Goal: Book appointment/travel/reservation

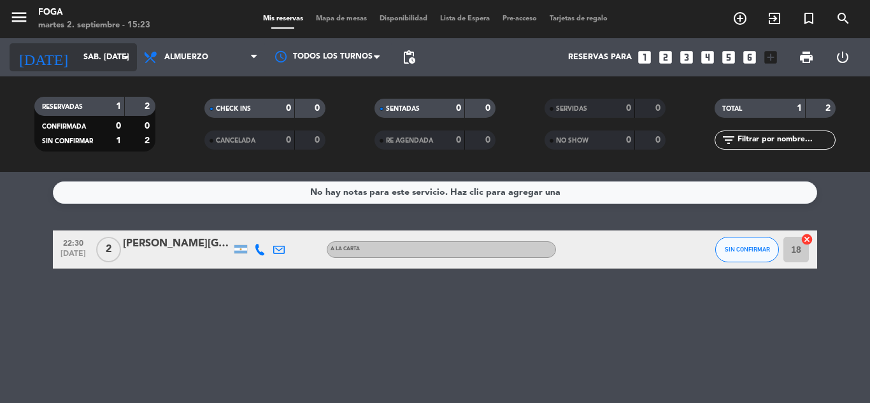
click at [82, 64] on input "sáb. [DATE]" at bounding box center [131, 57] width 108 height 22
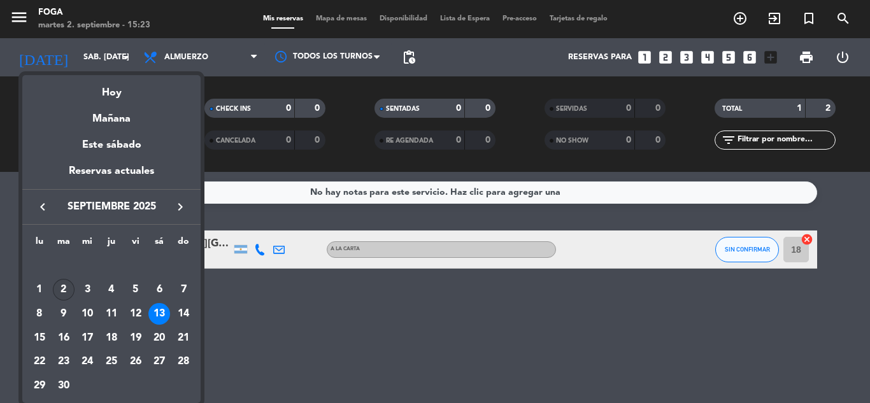
click at [66, 290] on div "2" at bounding box center [64, 290] width 22 height 22
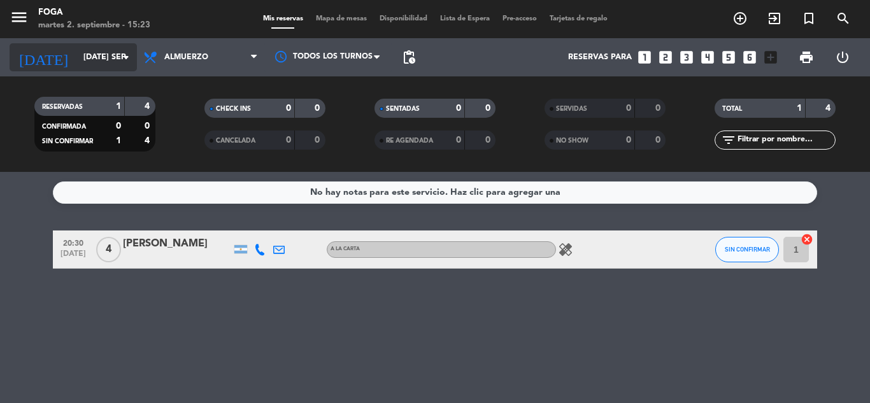
click at [85, 57] on input "[DATE] sep." at bounding box center [131, 57] width 108 height 22
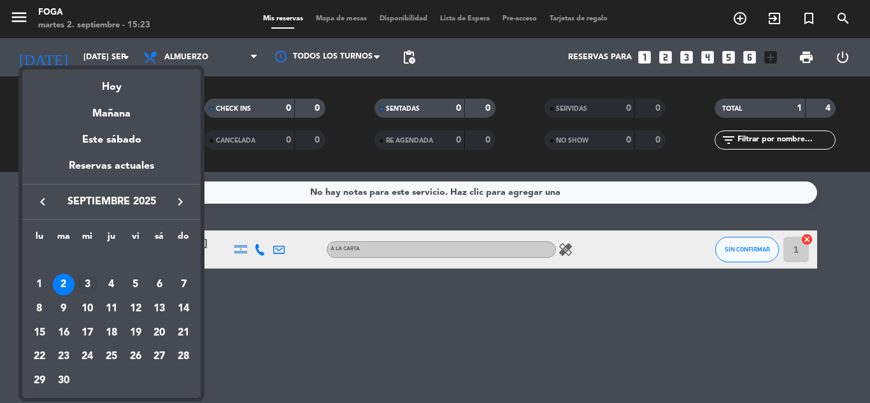
click at [86, 281] on div "3" at bounding box center [87, 285] width 22 height 22
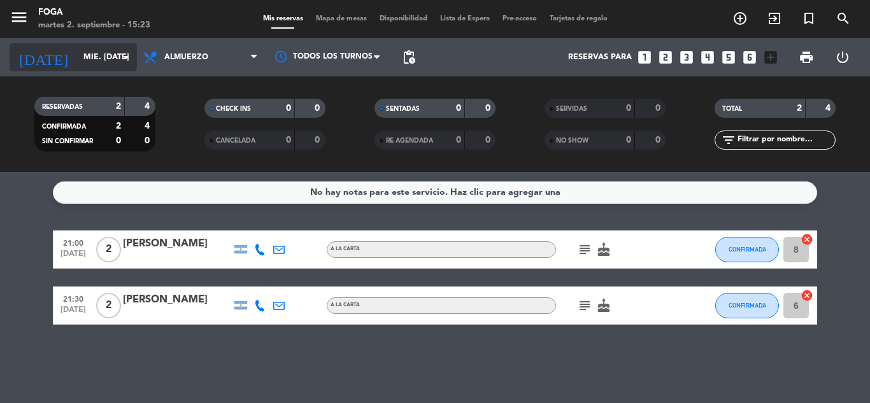
click at [90, 51] on input "mié. [DATE]" at bounding box center [131, 57] width 108 height 22
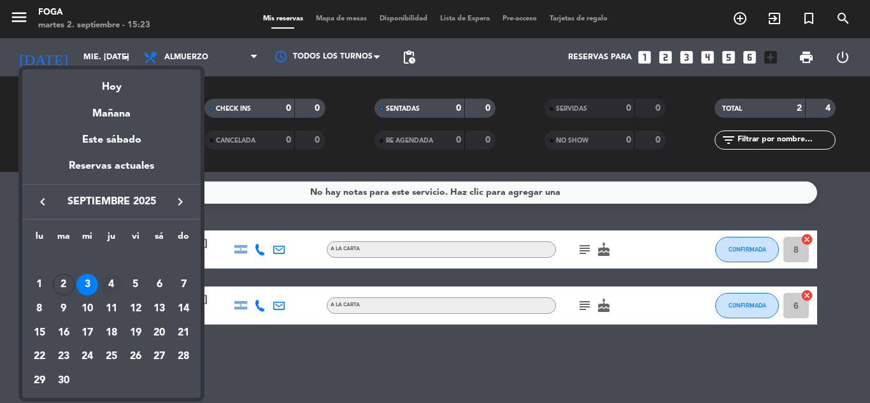
click at [110, 283] on div "4" at bounding box center [112, 285] width 22 height 22
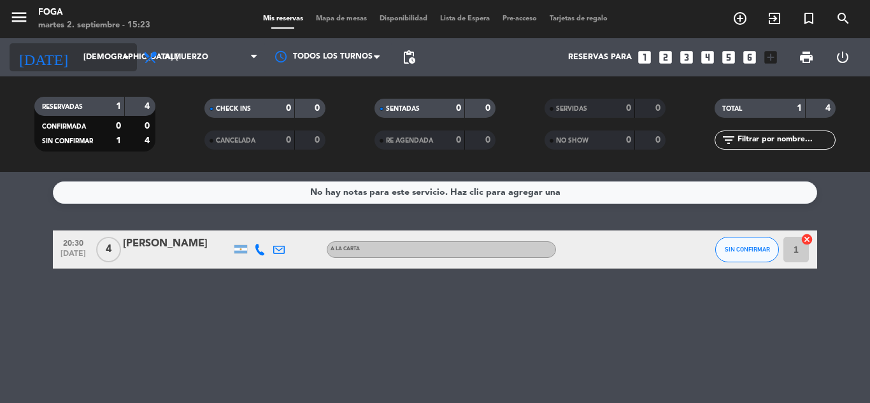
click at [117, 50] on input "[DEMOGRAPHIC_DATA] [DATE]" at bounding box center [131, 57] width 108 height 22
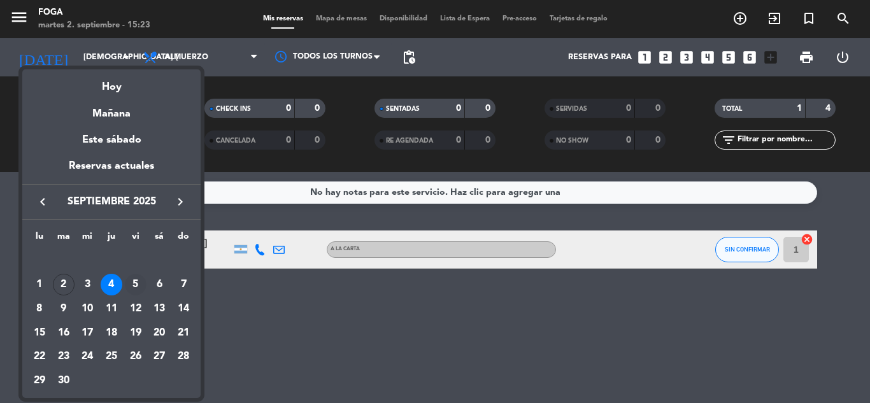
click at [138, 288] on div "5" at bounding box center [136, 285] width 22 height 22
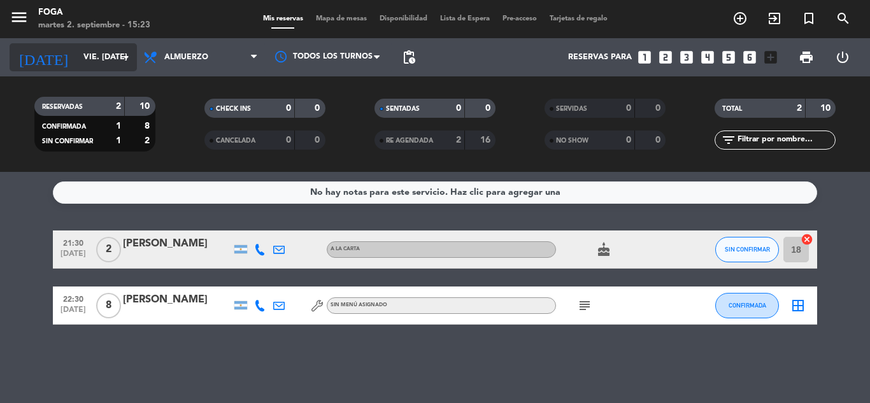
click at [111, 55] on input "vie. [DATE]" at bounding box center [131, 57] width 108 height 22
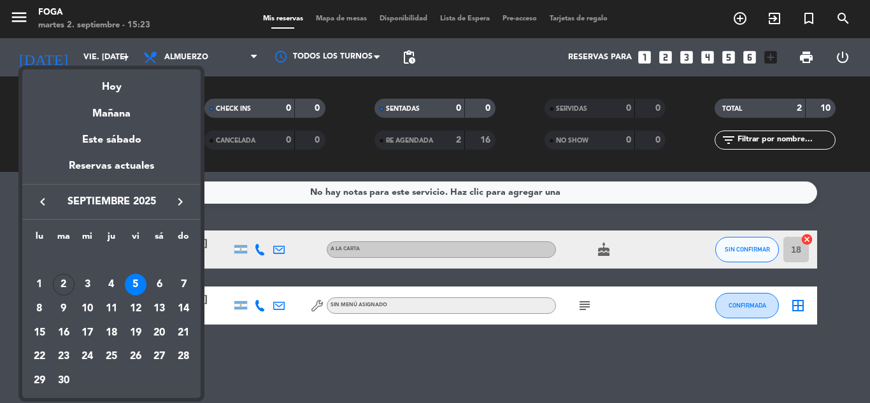
click at [160, 283] on div "6" at bounding box center [159, 285] width 22 height 22
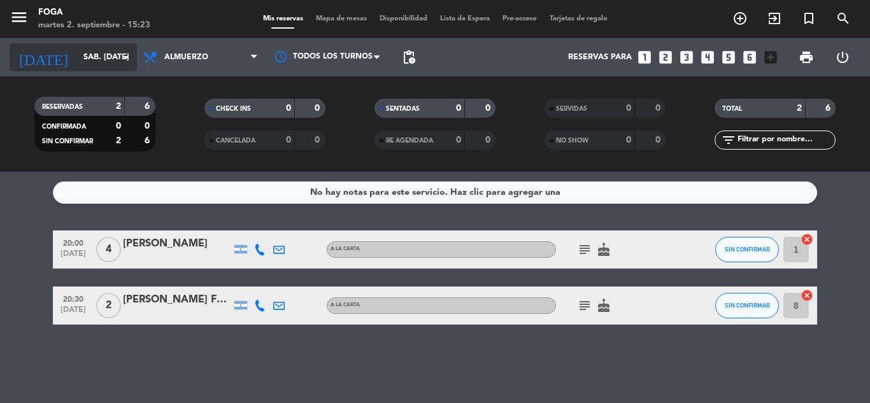
click at [106, 58] on input "sáb. [DATE]" at bounding box center [131, 57] width 108 height 22
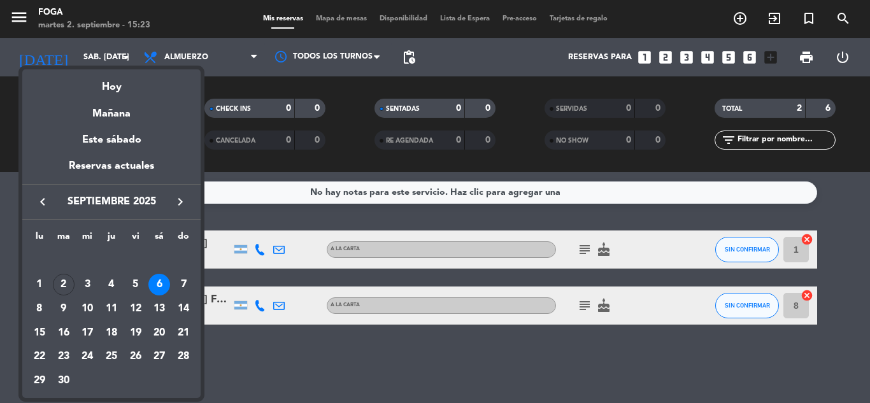
click at [180, 289] on div "7" at bounding box center [184, 285] width 22 height 22
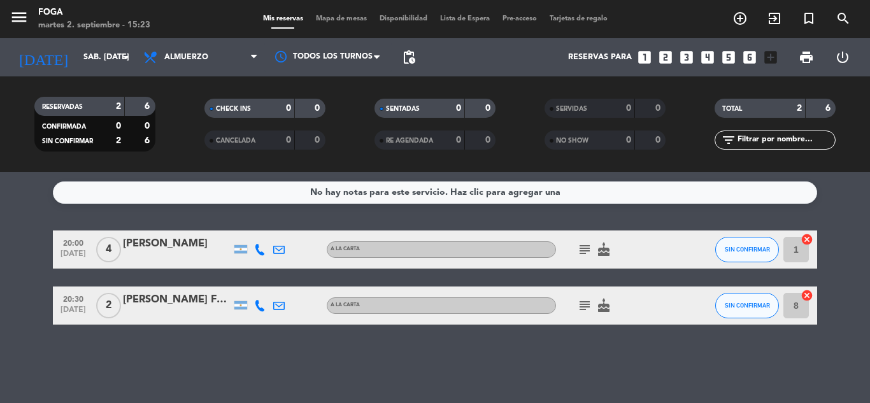
type input "dom. [DATE]"
